Goal: Complete application form

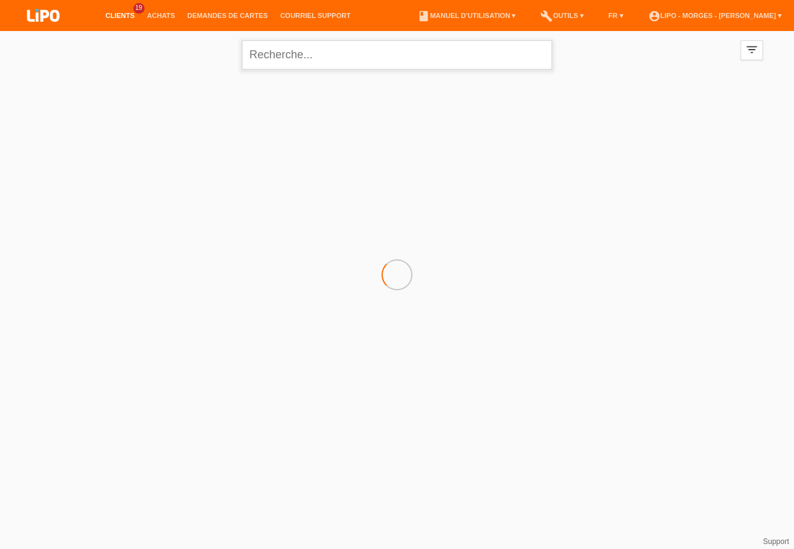
click at [297, 60] on input "text" at bounding box center [397, 54] width 310 height 29
type input "c"
type input "simon"
click at [96, 136] on div "+" at bounding box center [99, 139] width 31 height 31
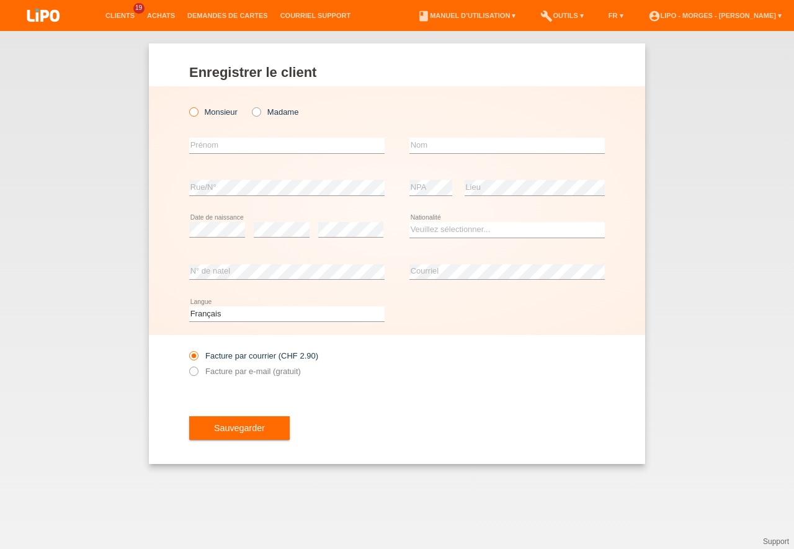
click at [187, 105] on icon at bounding box center [187, 105] width 0 height 0
click at [194, 112] on input "Monsieur" at bounding box center [193, 111] width 8 height 8
radio input "true"
click at [246, 146] on input "text" at bounding box center [286, 146] width 195 height 16
type input "[PERSON_NAME]"
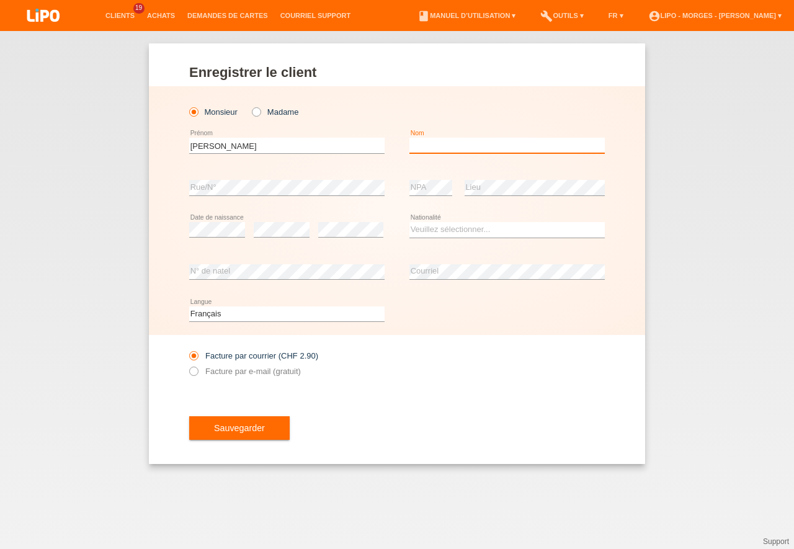
click at [424, 144] on input "text" at bounding box center [506, 146] width 195 height 16
type input "CHAUSSEDENT"
click at [409, 222] on select "Veuillez sélectionner... Suisse Allemagne Autriche Liechtenstein ------------ A…" at bounding box center [506, 229] width 195 height 15
select select "CH"
click at [0, 0] on option "Suisse" at bounding box center [0, 0] width 0 height 0
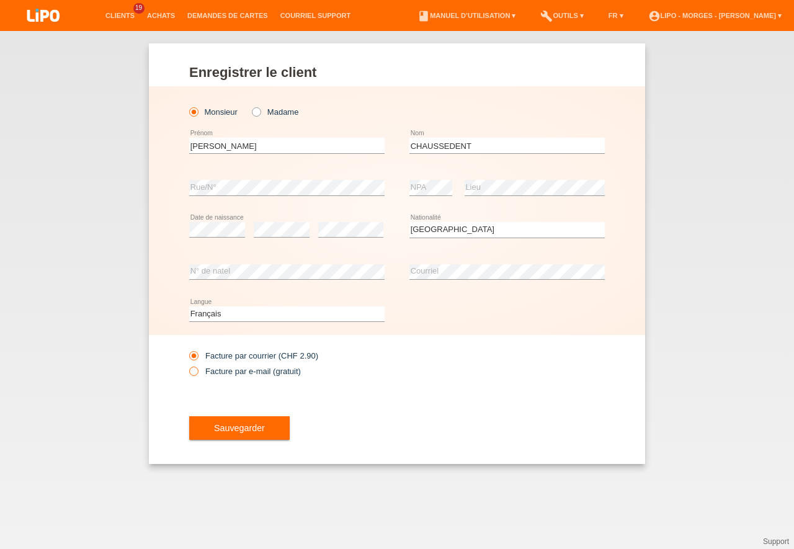
click at [187, 365] on icon at bounding box center [187, 365] width 0 height 0
click at [194, 374] on input "Facture par e-mail (gratuit)" at bounding box center [193, 375] width 8 height 16
radio input "true"
click at [255, 424] on span "Sauvegarder" at bounding box center [239, 428] width 51 height 10
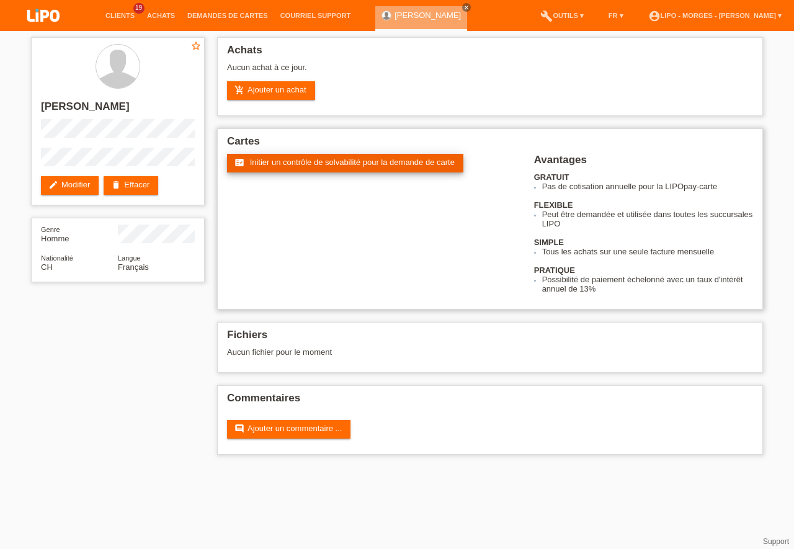
click at [287, 161] on span "Initier un contrôle de solvabilité pour la demande de carte" at bounding box center [352, 162] width 205 height 9
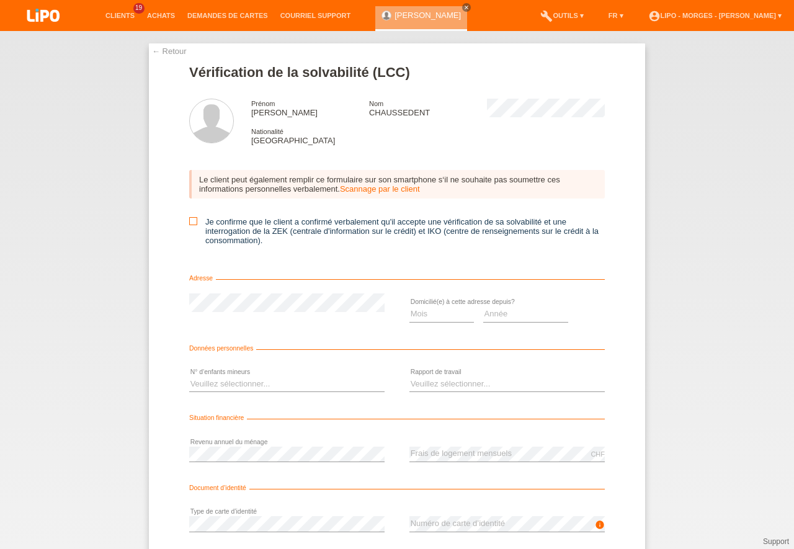
click at [189, 219] on icon at bounding box center [193, 221] width 8 height 8
click at [189, 219] on input "Je confirme que le client a confirmé verbalement qu'il accepte une vérification…" at bounding box center [193, 221] width 8 height 8
checkbox input "true"
click at [409, 306] on select "Mois 01 02 03 04 05 06 07 08 09 10" at bounding box center [441, 313] width 65 height 15
select select "06"
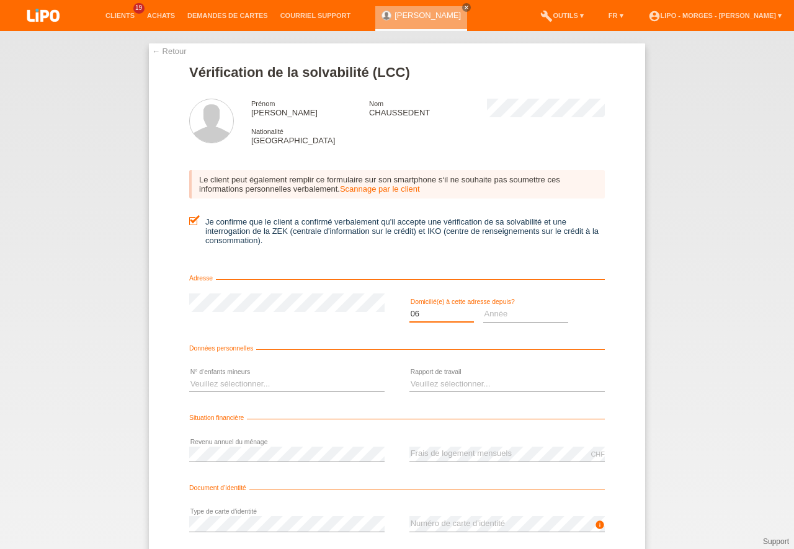
click at [0, 0] on option "06" at bounding box center [0, 0] width 0 height 0
click at [483, 306] on select "Année 2025 2024 2023 2022 2021 2020 2019 2018 2017 2016 2015 2014 2013 2012 201…" at bounding box center [526, 313] width 86 height 15
select select "2021"
click at [0, 0] on option "2021" at bounding box center [0, 0] width 0 height 0
click at [189, 377] on select "Veuillez sélectionner... 0 1 2 3 4 5 6 7 8 9" at bounding box center [286, 384] width 195 height 15
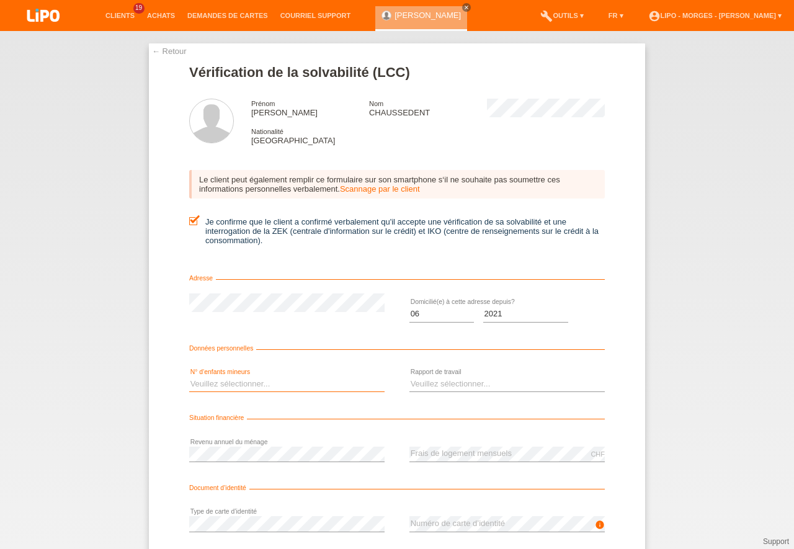
select select "0"
click at [0, 0] on option "0" at bounding box center [0, 0] width 0 height 0
click at [409, 377] on select "Veuillez sélectionner... A durée indéterminée A durée déterminée Apprenti/étudi…" at bounding box center [506, 384] width 195 height 15
select select "UNLIMITED"
click at [0, 0] on option "A durée indéterminée" at bounding box center [0, 0] width 0 height 0
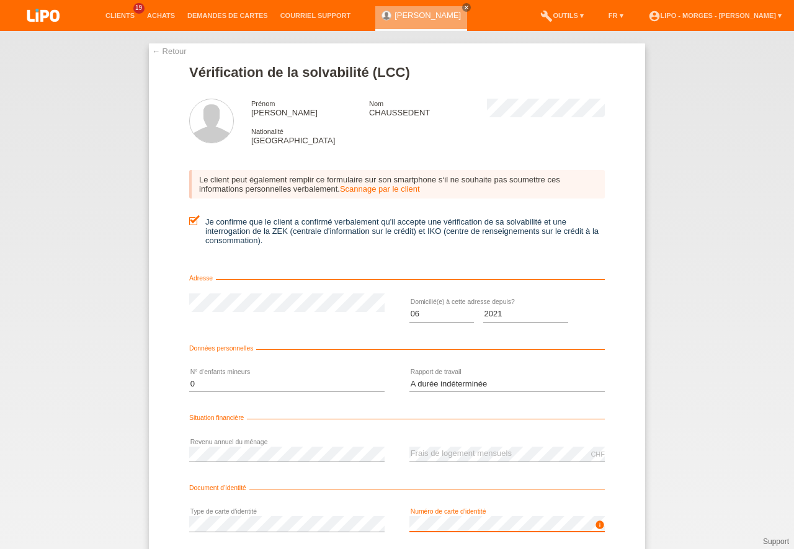
scroll to position [81, 0]
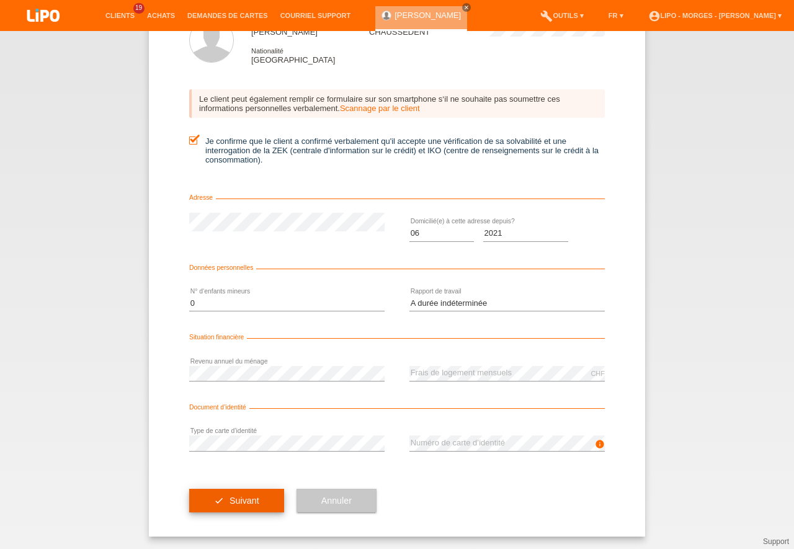
click at [241, 504] on span "Suivant" at bounding box center [245, 501] width 30 height 10
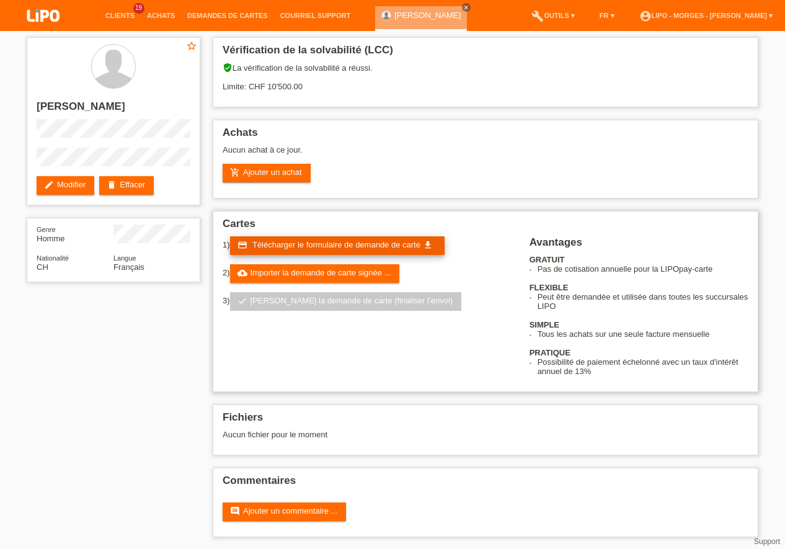
click at [300, 239] on link "credit_card Télécharger le formulaire de demande de carte get_app" at bounding box center [337, 245] width 215 height 19
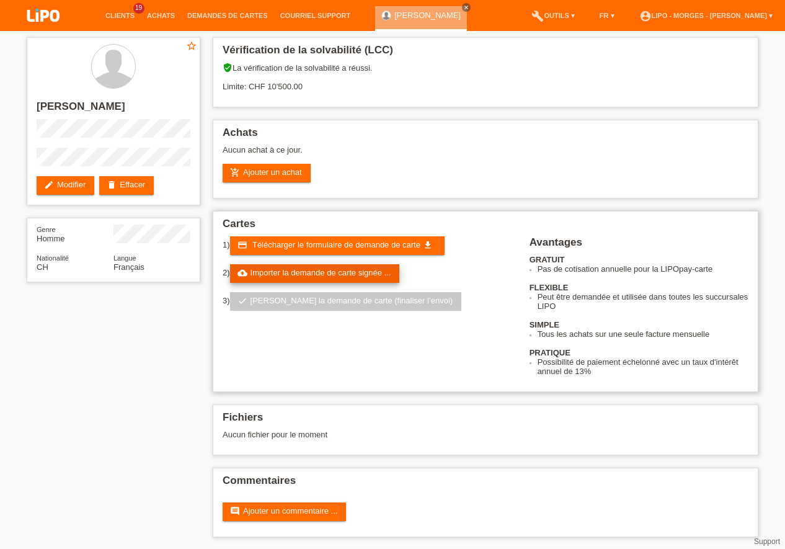
click at [354, 275] on link "cloud_upload Importer la demande de carte signée ..." at bounding box center [315, 273] width 170 height 19
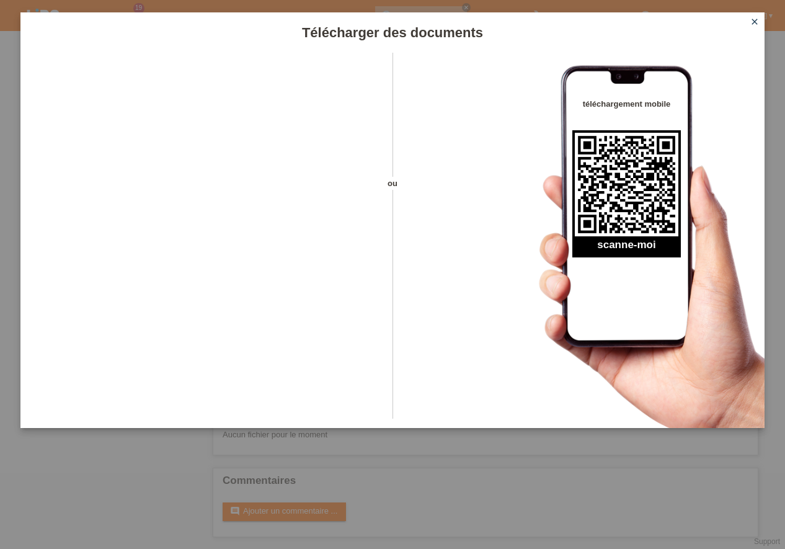
click at [759, 19] on icon "close" at bounding box center [755, 22] width 10 height 10
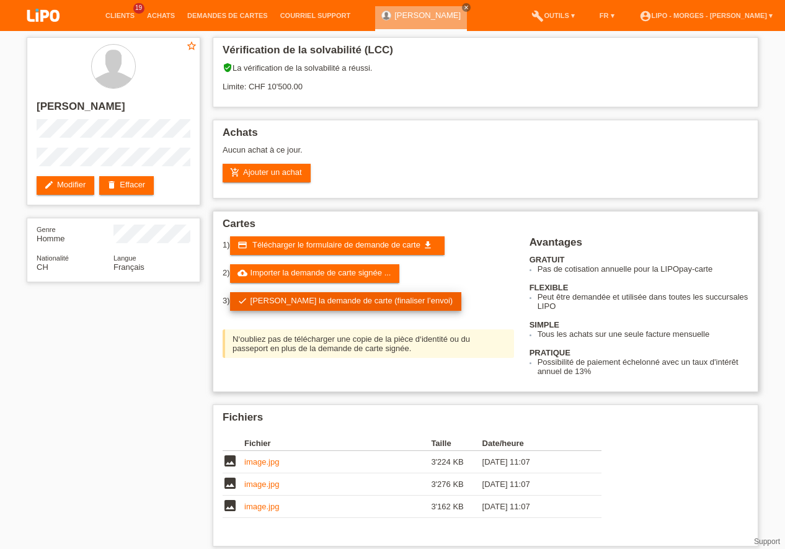
click at [355, 301] on link "check Soumettre la demande de carte (finaliser l’envoi)" at bounding box center [346, 301] width 232 height 19
